Goal: Navigation & Orientation: Find specific page/section

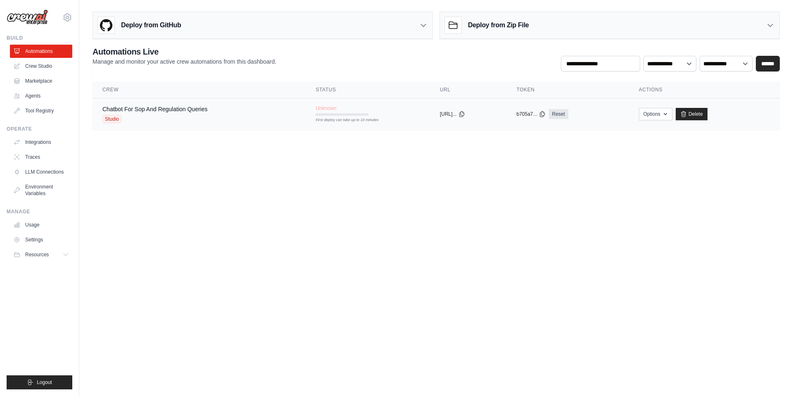
click at [175, 112] on div "Chatbot For Sop And Regulation Queries" at bounding box center [154, 109] width 105 height 8
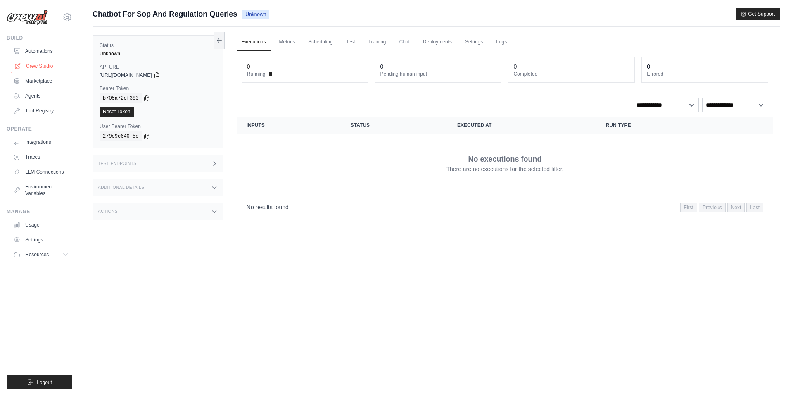
click at [41, 66] on link "Crew Studio" at bounding box center [42, 65] width 62 height 13
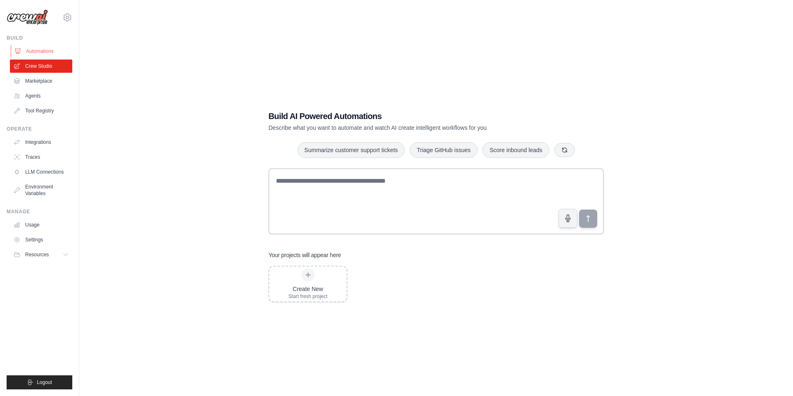
click at [38, 46] on link "Automations" at bounding box center [42, 51] width 62 height 13
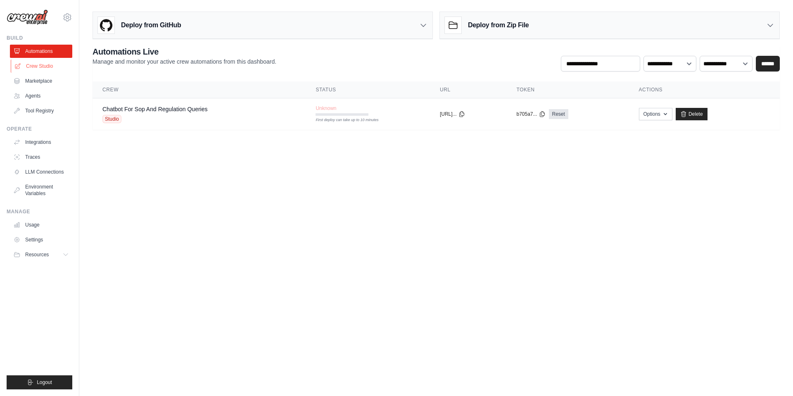
click at [30, 68] on link "Crew Studio" at bounding box center [42, 65] width 62 height 13
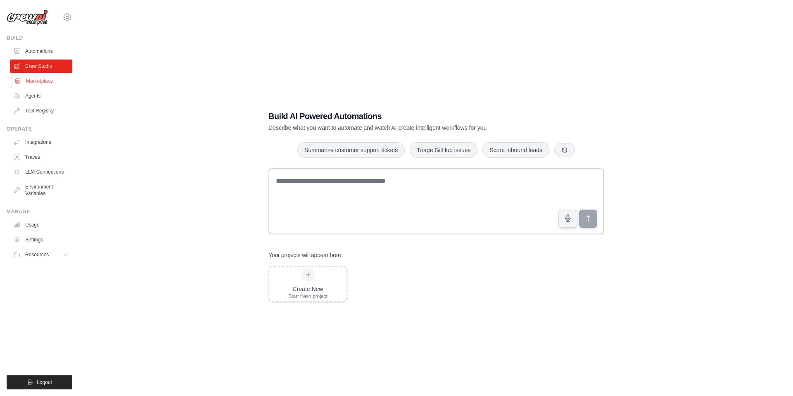
click at [37, 83] on link "Marketplace" at bounding box center [42, 80] width 62 height 13
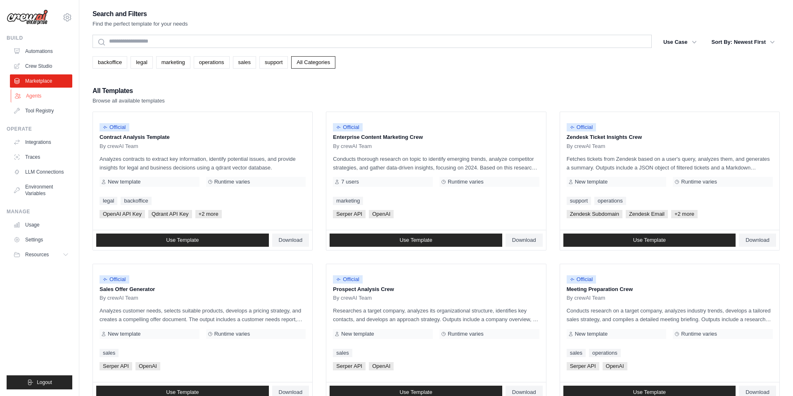
click at [35, 93] on link "Agents" at bounding box center [42, 95] width 62 height 13
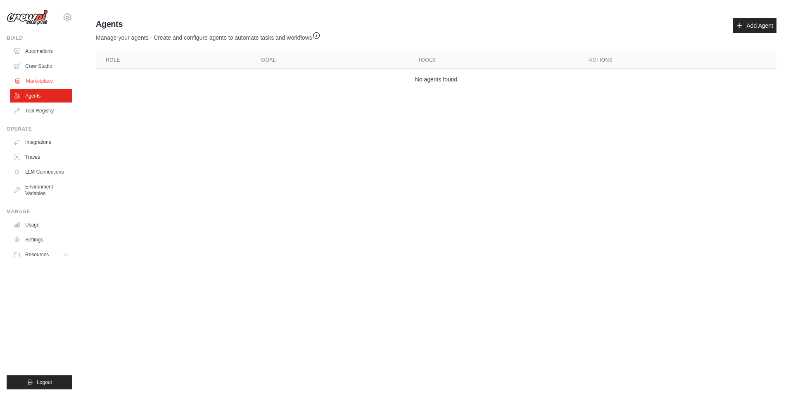
click at [39, 79] on link "Marketplace" at bounding box center [42, 80] width 62 height 13
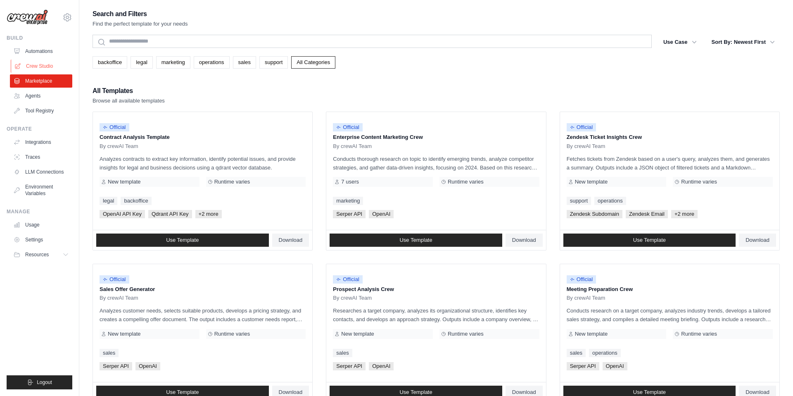
click at [42, 64] on link "Crew Studio" at bounding box center [42, 65] width 62 height 13
